Goal: Navigation & Orientation: Find specific page/section

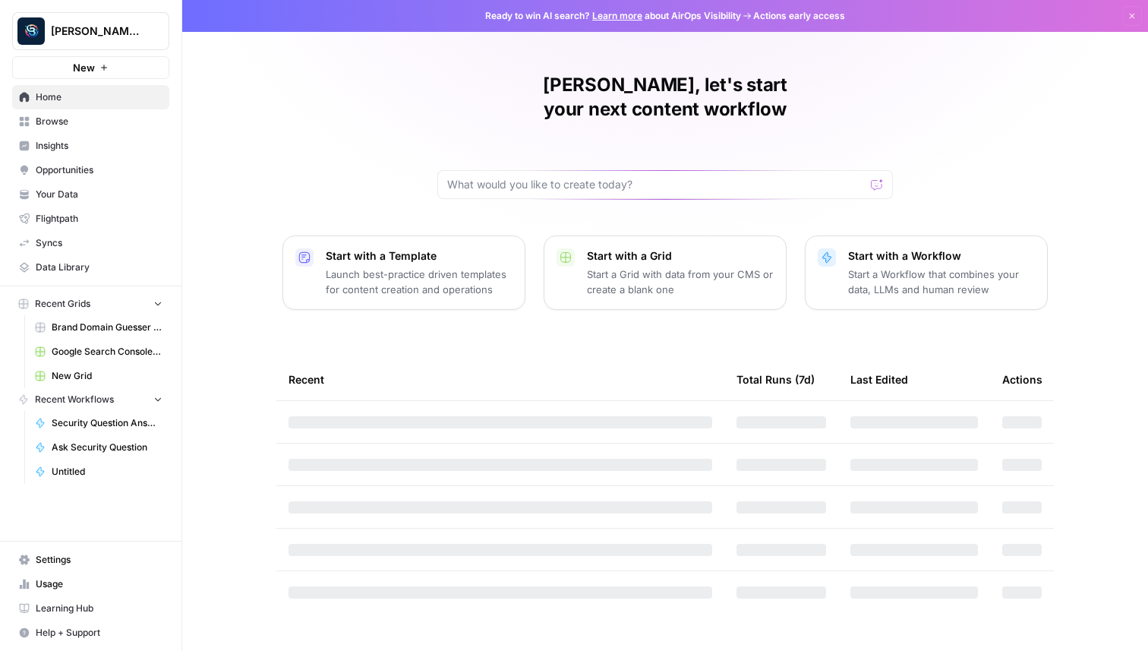
click at [79, 137] on link "Insights" at bounding box center [90, 146] width 157 height 24
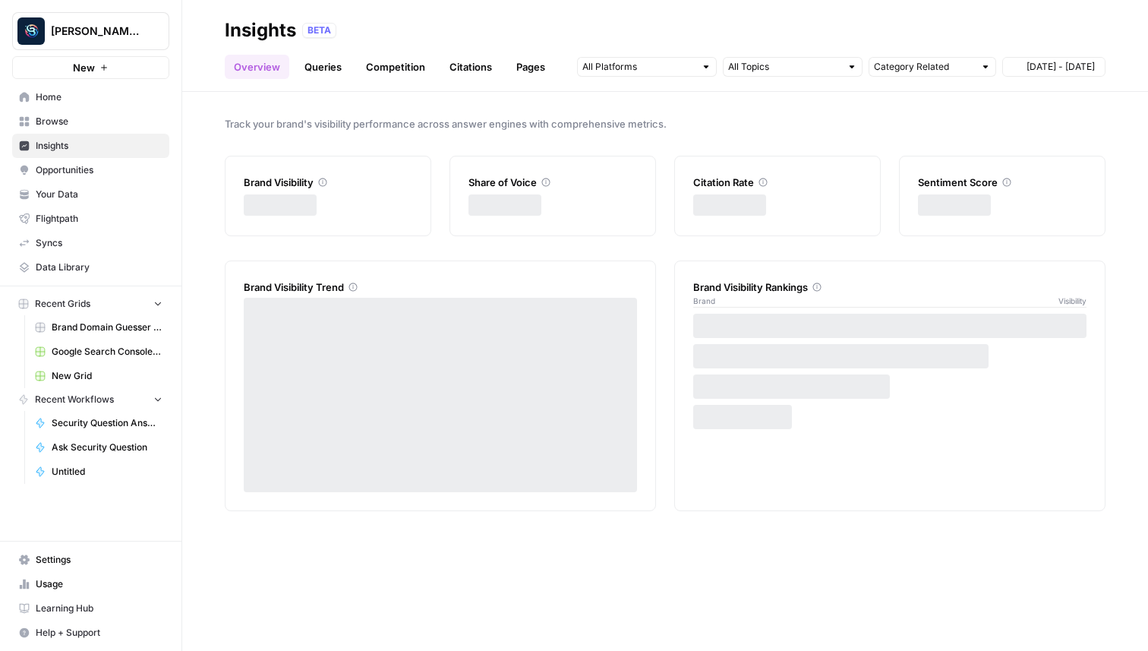
click at [79, 129] on link "Browse" at bounding box center [90, 121] width 157 height 24
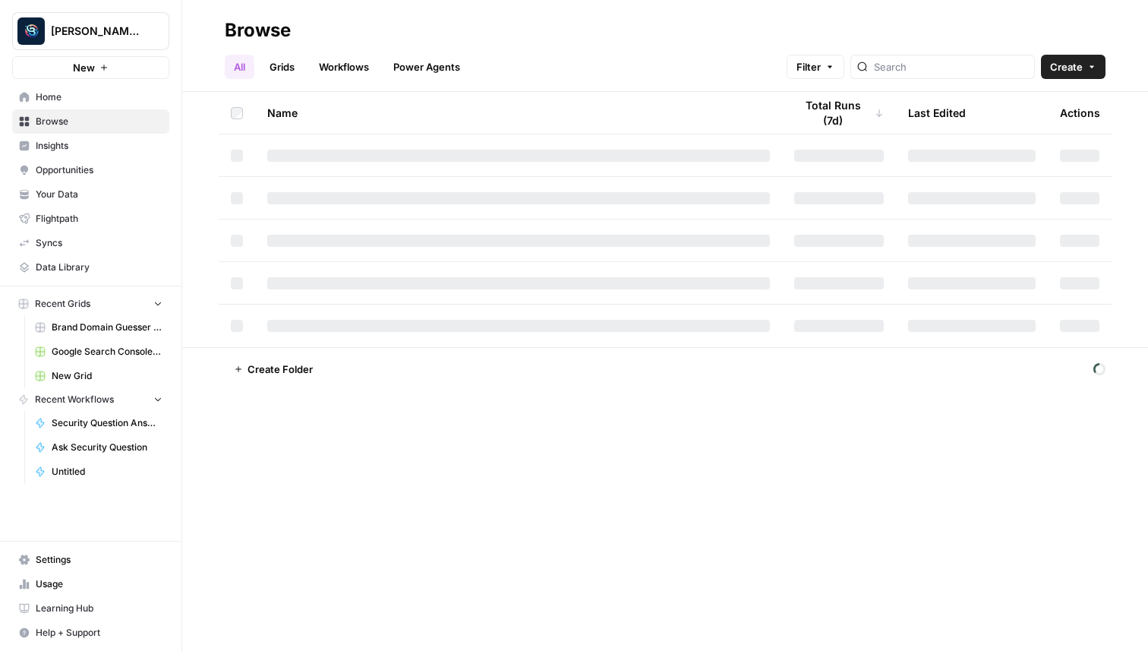
click at [109, 156] on link "Insights" at bounding box center [90, 146] width 157 height 24
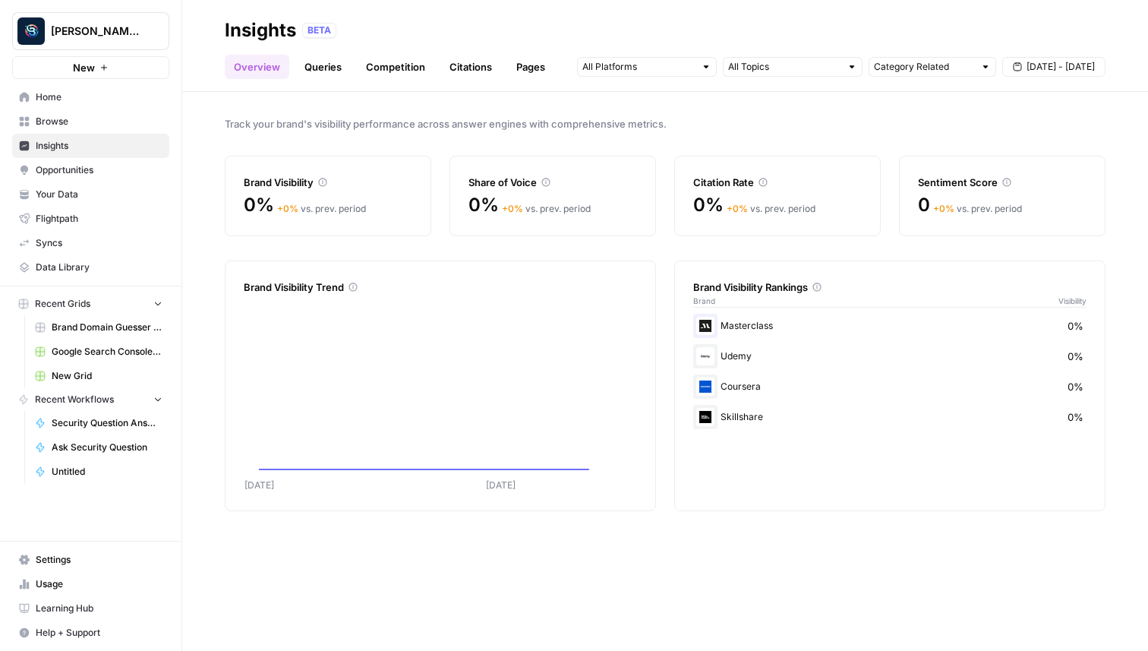
click at [962, 74] on div "Category Related" at bounding box center [933, 67] width 128 height 20
type input "Category Related"
click at [760, 114] on div "Track your brand's visibility performance across answer engines with comprehens…" at bounding box center [665, 371] width 966 height 559
click at [658, 60] on input "text" at bounding box center [638, 66] width 112 height 15
click at [639, 6] on header "Insights BETA Overview Queries Competition Citations Pages Category Related [DA…" at bounding box center [665, 46] width 966 height 92
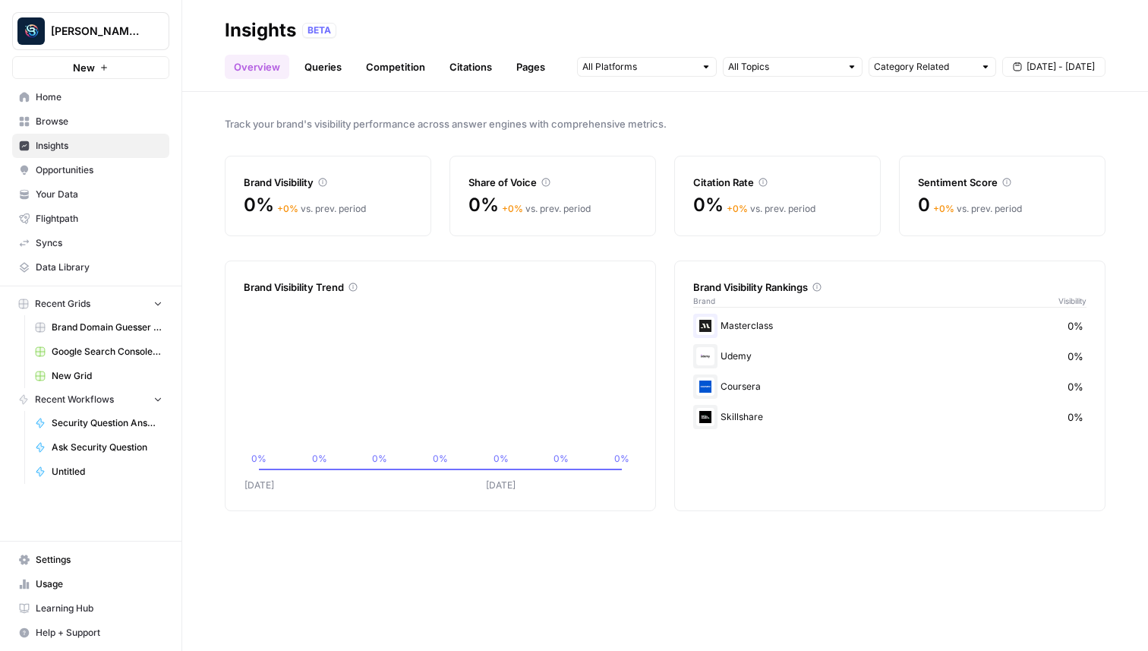
click at [329, 64] on link "Queries" at bounding box center [322, 67] width 55 height 24
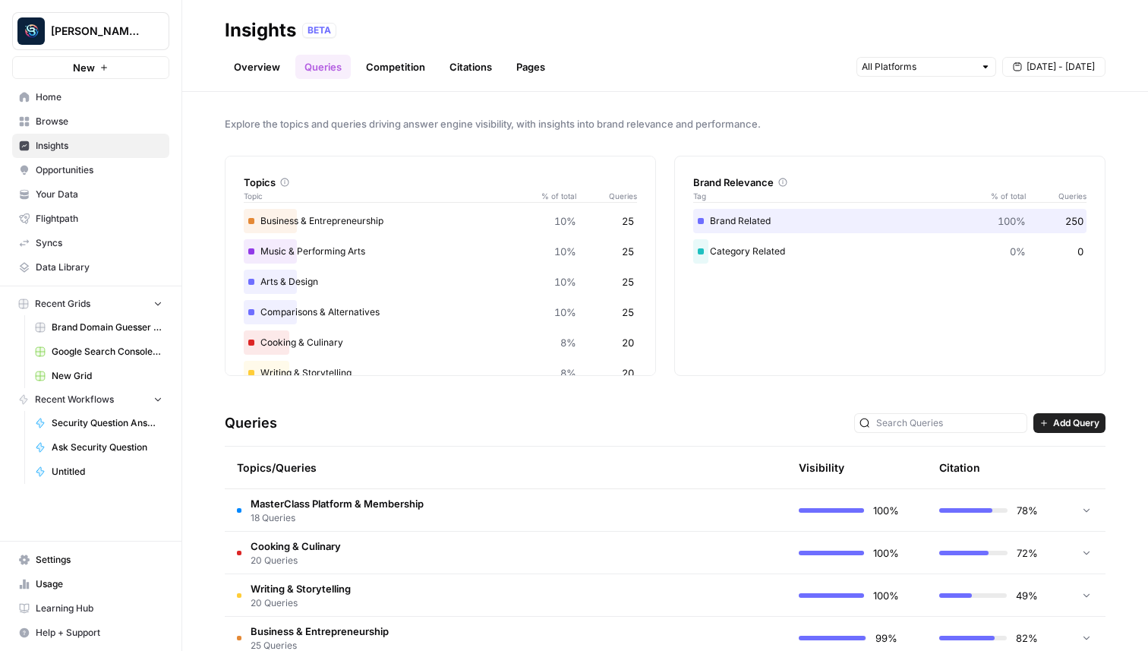
click at [278, 65] on link "Overview" at bounding box center [257, 67] width 65 height 24
